Goal: Transaction & Acquisition: Purchase product/service

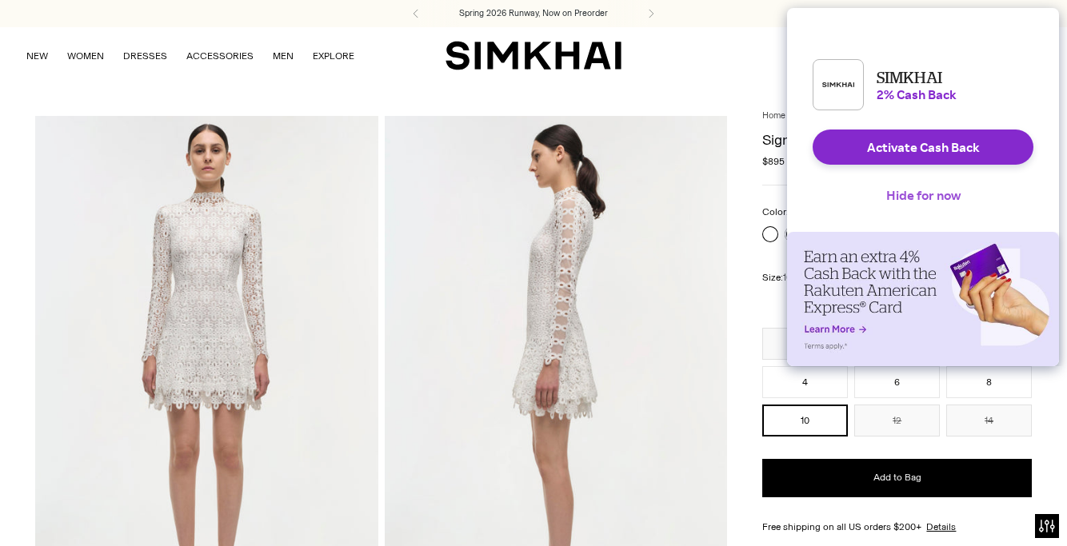
click at [907, 213] on button "Hide for now" at bounding box center [924, 195] width 100 height 35
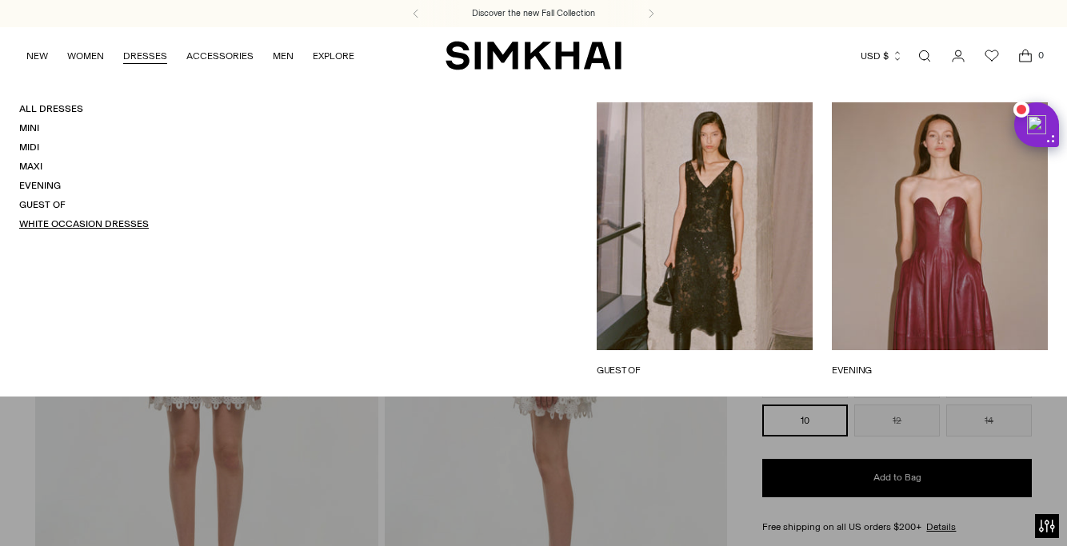
click at [87, 226] on link "White Occasion Dresses" at bounding box center [84, 223] width 130 height 11
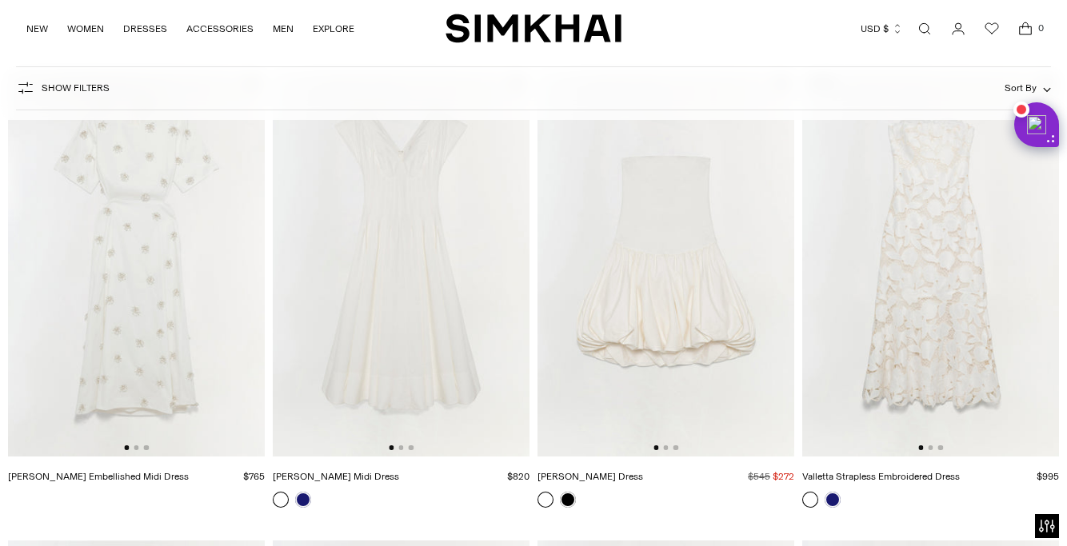
scroll to position [1208, 0]
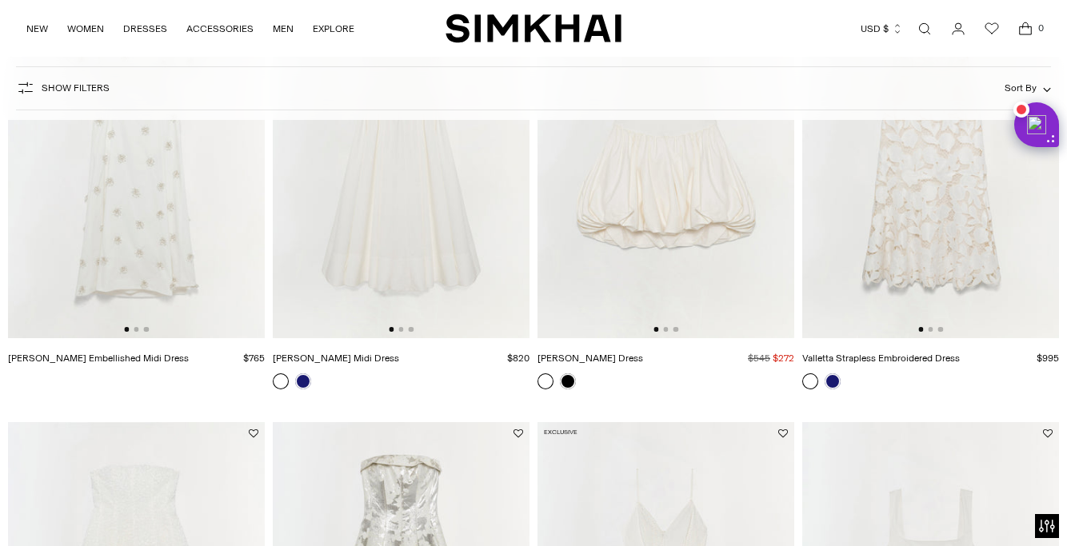
click at [398, 331] on div at bounding box center [401, 329] width 25 height 5
click at [403, 331] on button "Go to slide 2" at bounding box center [400, 329] width 5 height 5
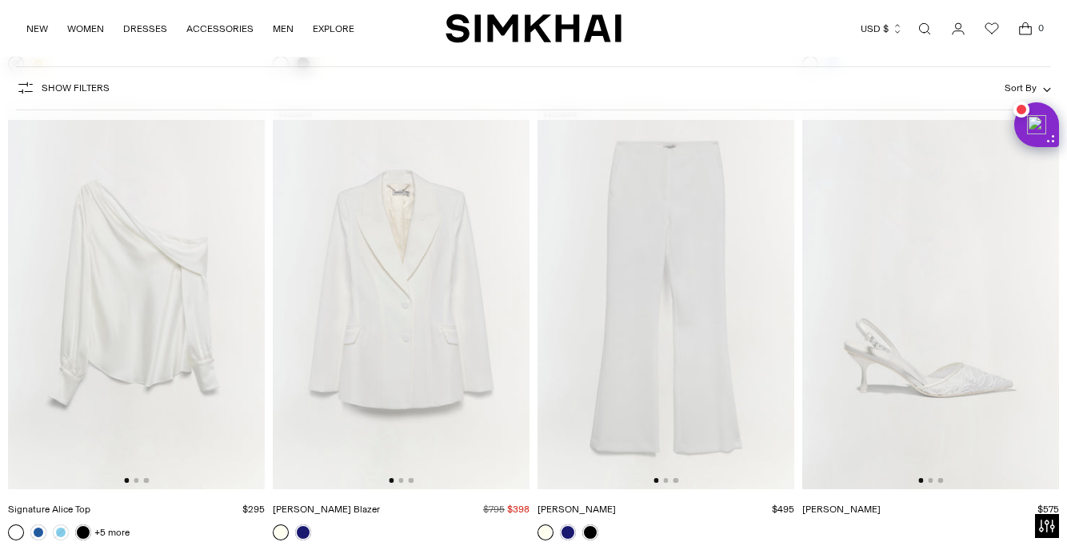
scroll to position [4854, 0]
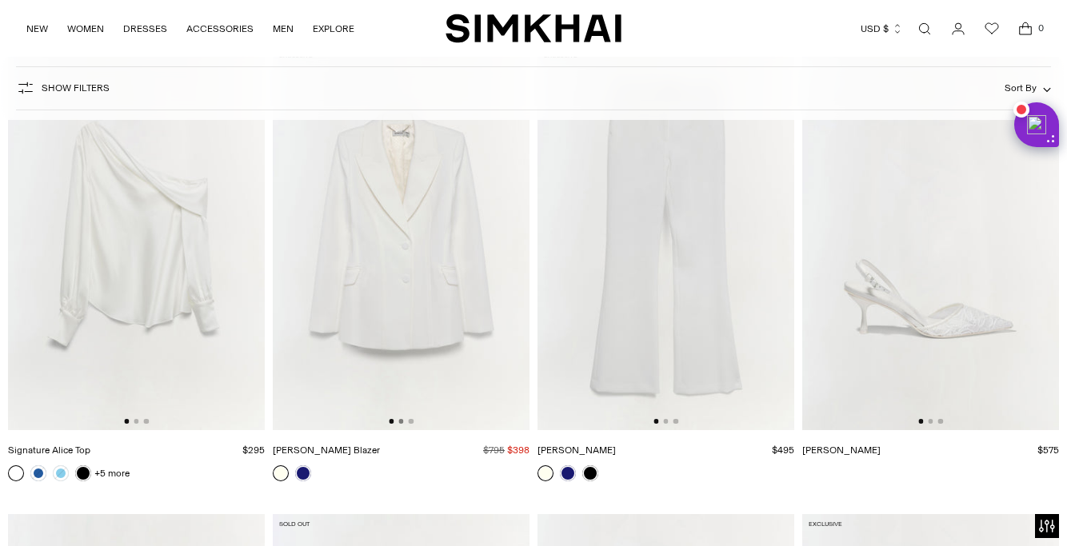
click at [402, 422] on button "Go to slide 2" at bounding box center [400, 421] width 5 height 5
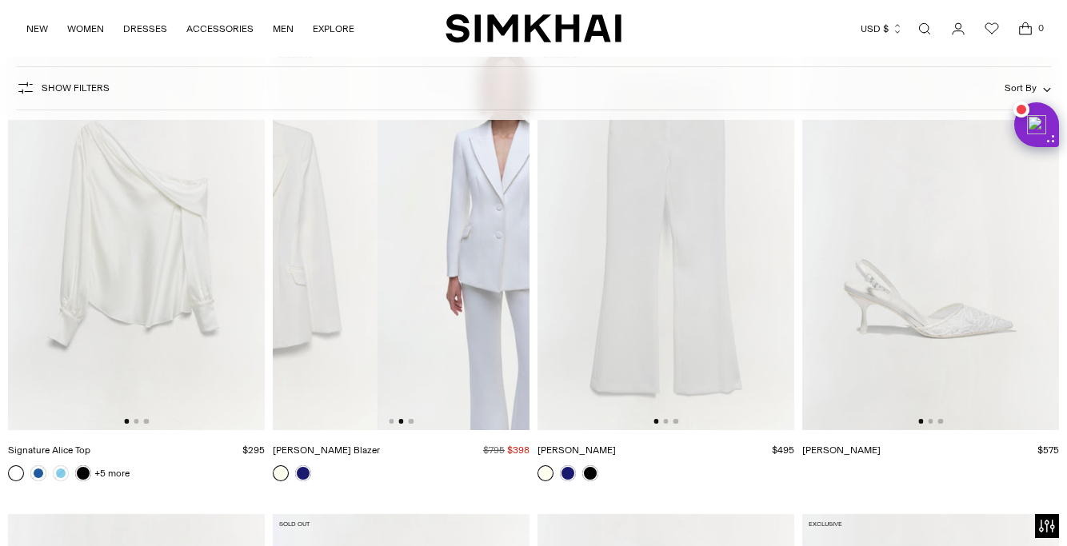
scroll to position [0, 257]
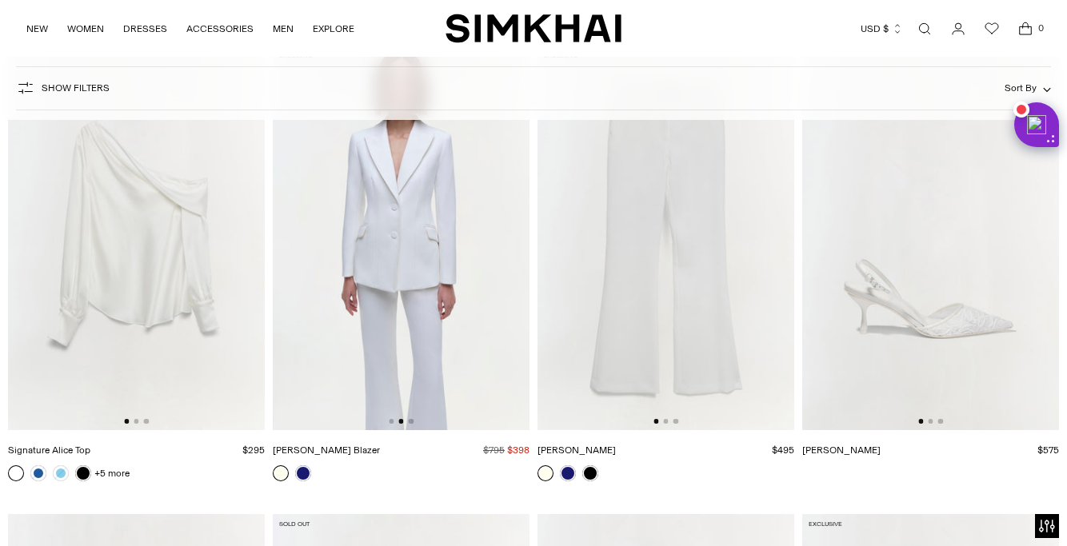
click at [418, 422] on img at bounding box center [401, 239] width 257 height 386
